Goal: Complete application form

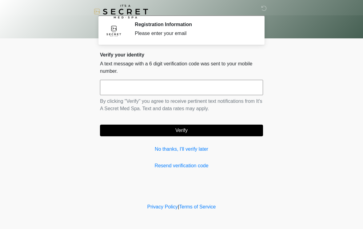
click at [230, 87] on input "text" at bounding box center [181, 87] width 163 height 15
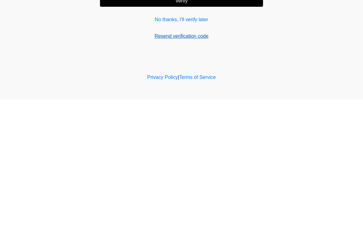
click at [193, 162] on link "Resend verification code" at bounding box center [181, 165] width 163 height 7
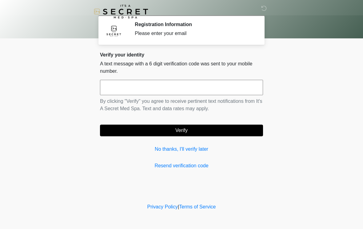
click at [138, 30] on div "Please enter your email" at bounding box center [194, 33] width 119 height 7
click at [175, 146] on link "No thanks, I'll verify later" at bounding box center [181, 149] width 163 height 7
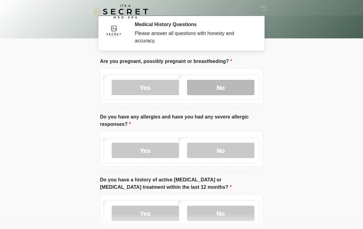
click at [215, 89] on label "No" at bounding box center [220, 87] width 67 height 15
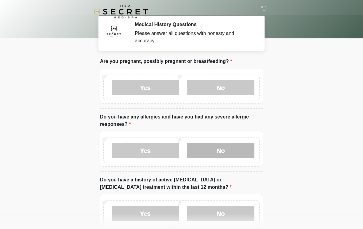
click at [206, 150] on label "No" at bounding box center [220, 150] width 67 height 15
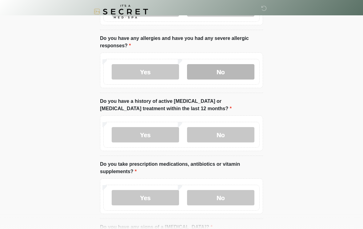
scroll to position [79, 0]
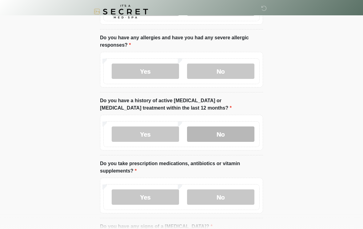
click at [221, 138] on label "No" at bounding box center [220, 134] width 67 height 15
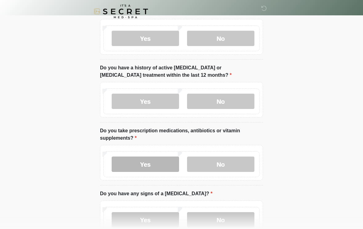
click at [148, 167] on label "Yes" at bounding box center [145, 164] width 67 height 15
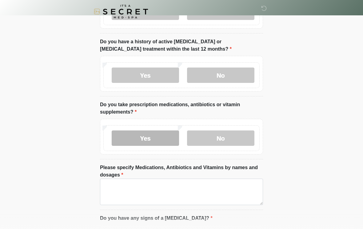
scroll to position [168, 0]
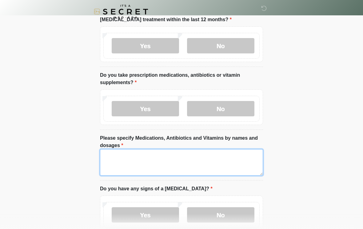
click at [120, 164] on textarea "Please specify Medications, Antibiotics and Vitamins by names and dosages" at bounding box center [181, 162] width 163 height 26
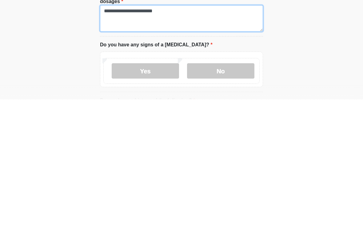
scroll to position [183, 0]
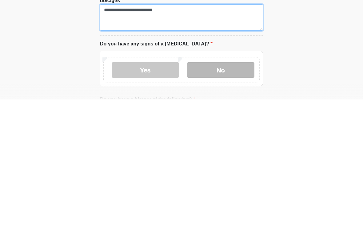
type textarea "**********"
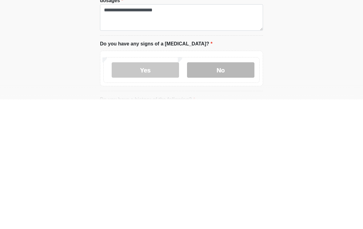
click at [222, 192] on label "No" at bounding box center [220, 199] width 67 height 15
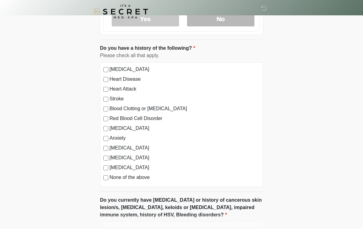
scroll to position [371, 0]
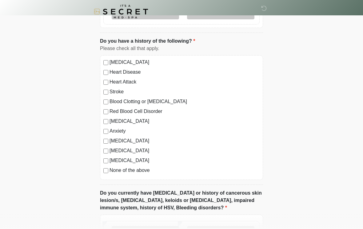
click at [110, 129] on label "Anxiety" at bounding box center [184, 131] width 150 height 7
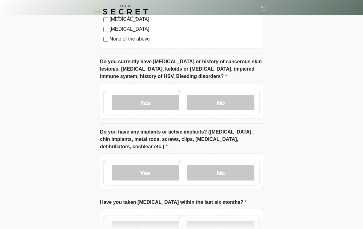
scroll to position [521, 0]
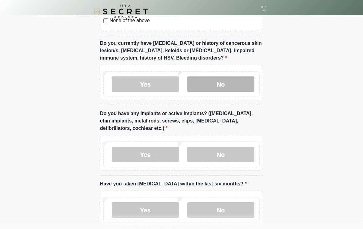
click at [199, 85] on label "No" at bounding box center [220, 84] width 67 height 15
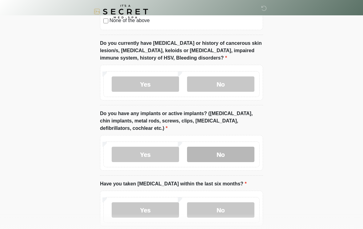
click at [223, 157] on label "No" at bounding box center [220, 154] width 67 height 15
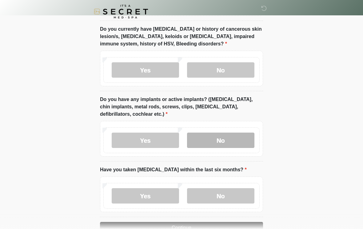
scroll to position [562, 0]
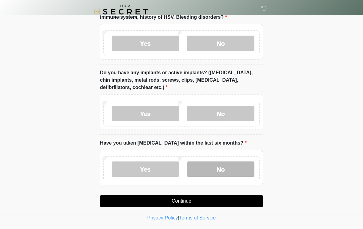
click at [212, 164] on label "No" at bounding box center [220, 169] width 67 height 15
click at [175, 202] on button "Continue" at bounding box center [181, 201] width 163 height 12
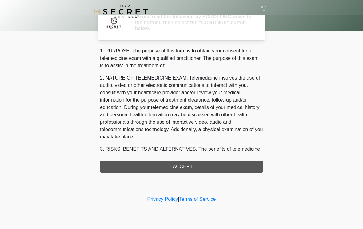
scroll to position [0, 0]
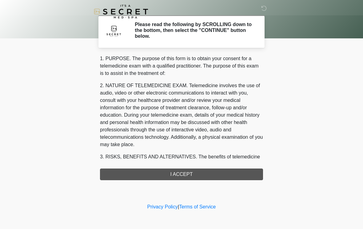
click at [144, 167] on div "1. PURPOSE. The purpose of this form is to obtain your consent for a telemedici…" at bounding box center [181, 117] width 163 height 125
click at [132, 172] on div "1. PURPOSE. The purpose of this form is to obtain your consent for a telemedici…" at bounding box center [181, 117] width 163 height 125
click at [171, 173] on div "1. PURPOSE. The purpose of this form is to obtain your consent for a telemedici…" at bounding box center [181, 117] width 163 height 125
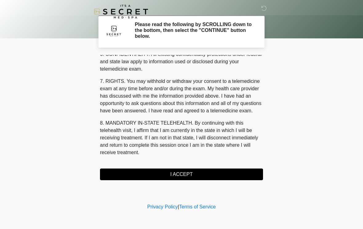
scroll to position [250, 0]
click at [187, 176] on button "I ACCEPT" at bounding box center [181, 175] width 163 height 12
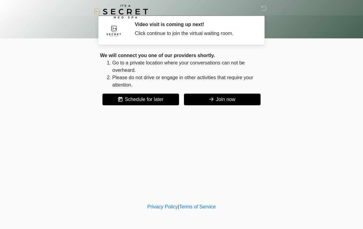
click at [213, 91] on div "We will connect you one of our providers shortly. Go to a private location wher…" at bounding box center [181, 78] width 163 height 53
click at [221, 97] on button "Join now" at bounding box center [222, 100] width 77 height 12
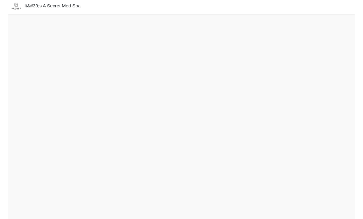
scroll to position [22, 0]
